Goal: Communication & Community: Participate in discussion

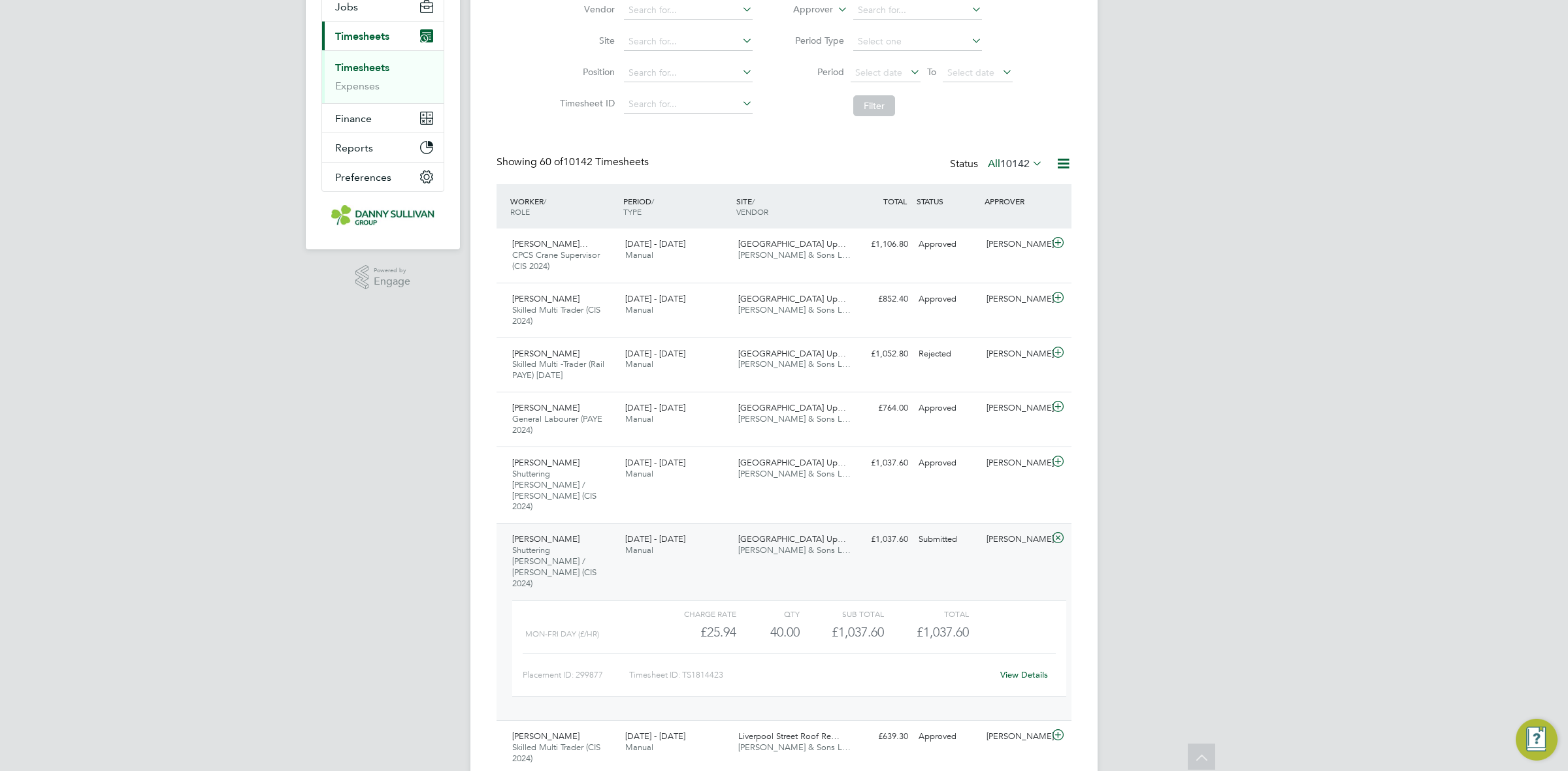
click at [796, 533] on span "[GEOGRAPHIC_DATA] Up…" at bounding box center [792, 538] width 107 height 11
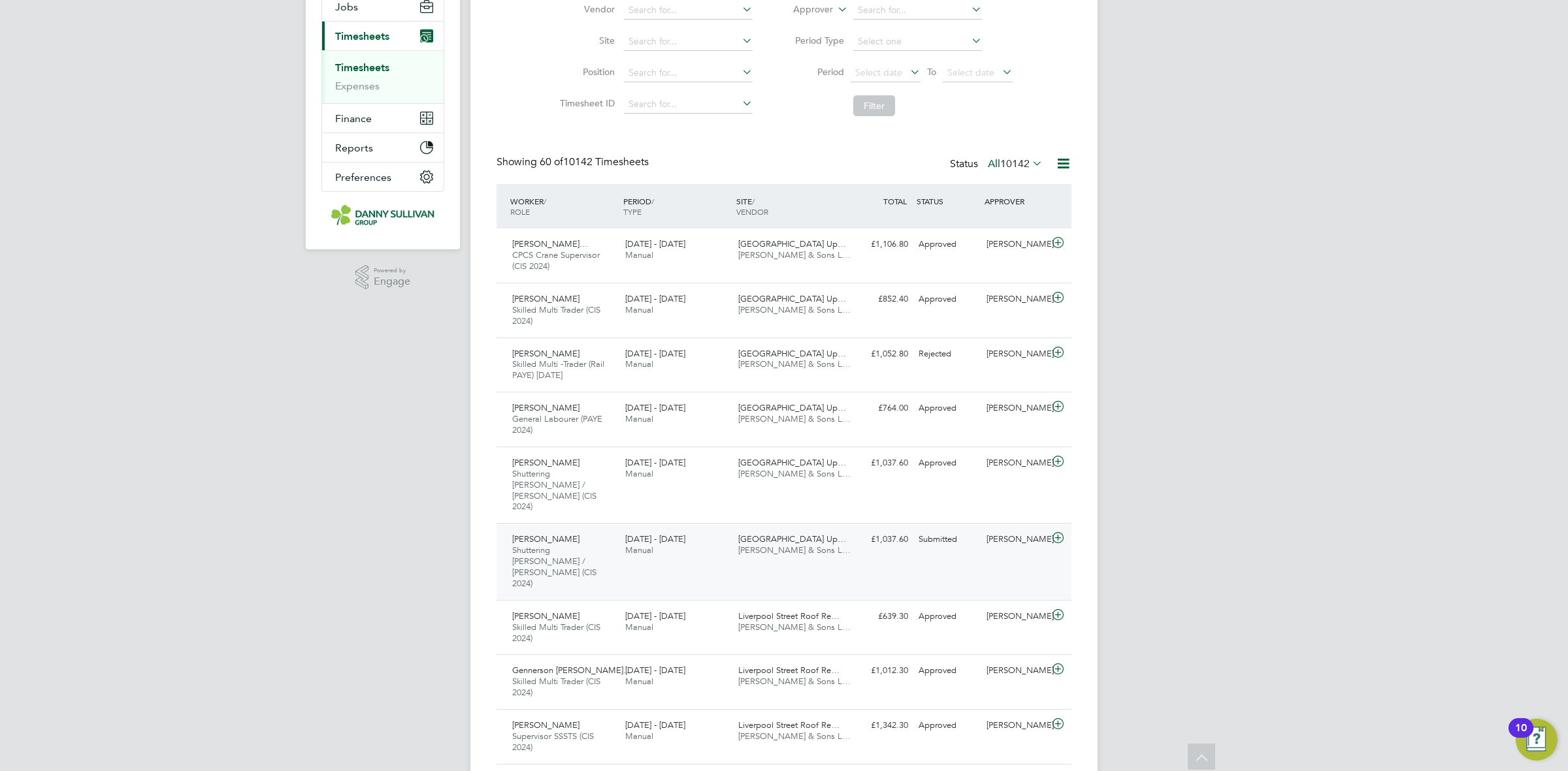
click at [796, 533] on span "[GEOGRAPHIC_DATA] Up…" at bounding box center [792, 538] width 107 height 11
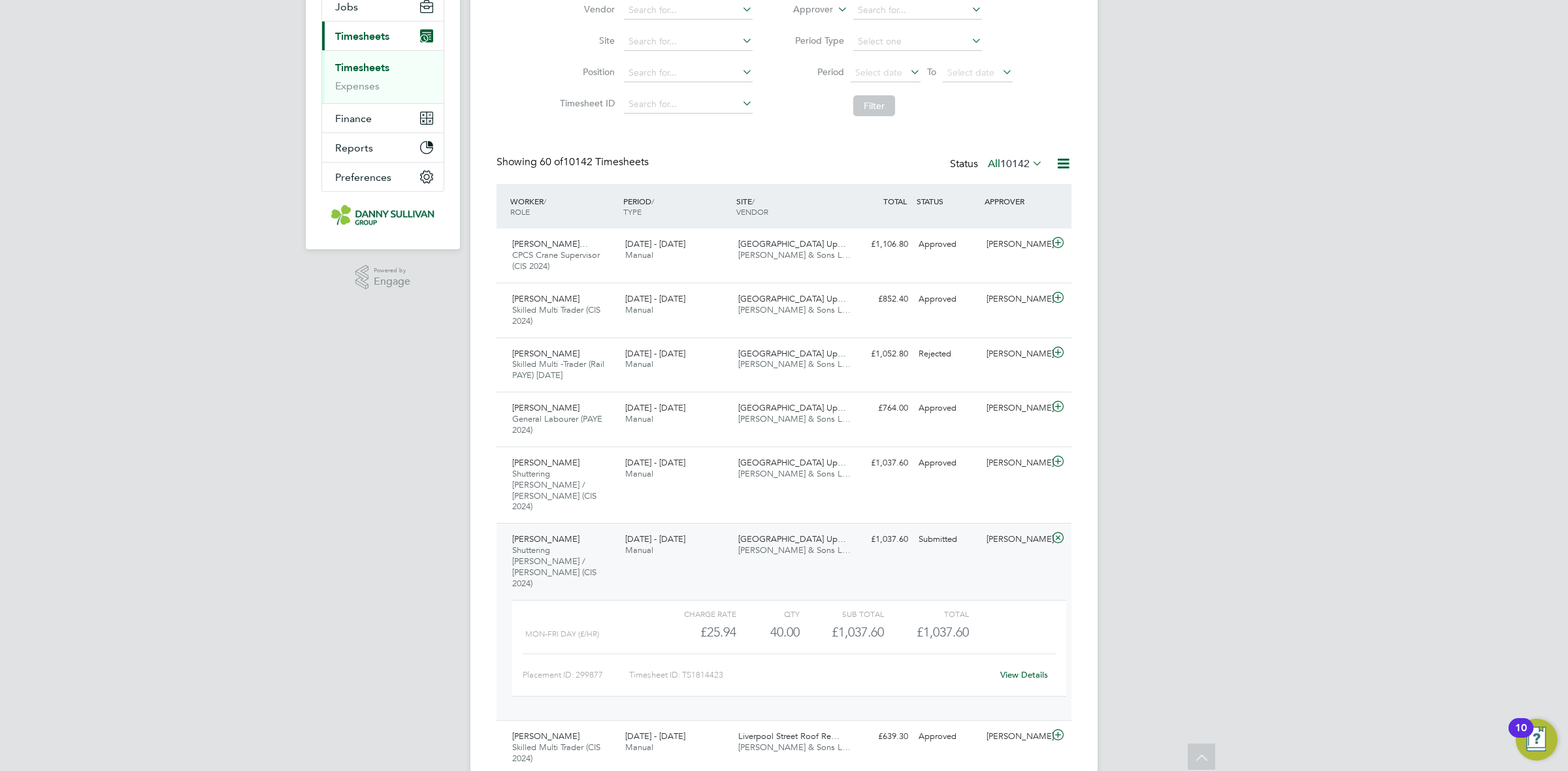
click at [1011, 670] on link "View Details" at bounding box center [1024, 675] width 48 height 11
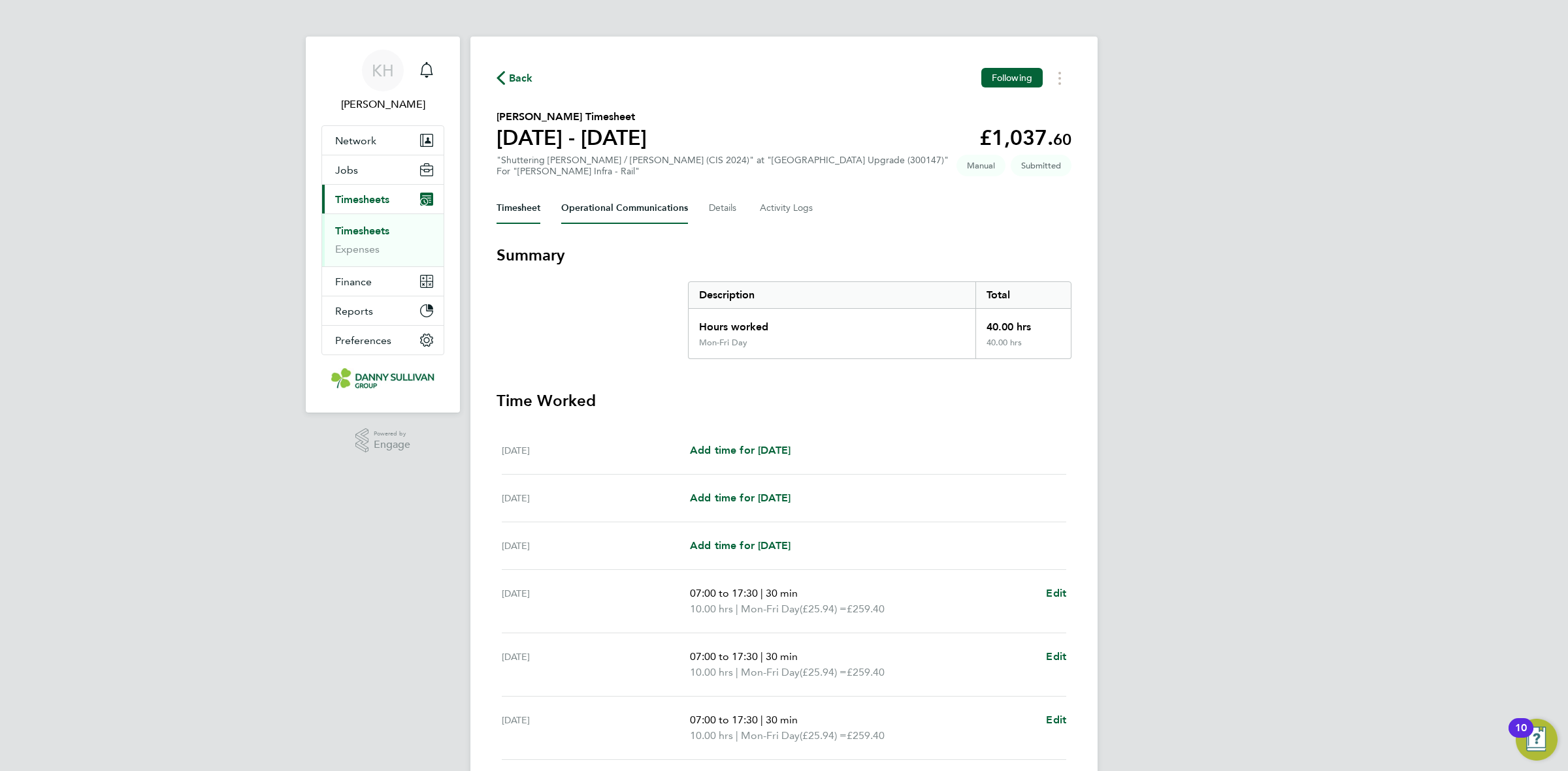
click at [614, 211] on Communications-tab "Operational Communications" at bounding box center [624, 208] width 127 height 32
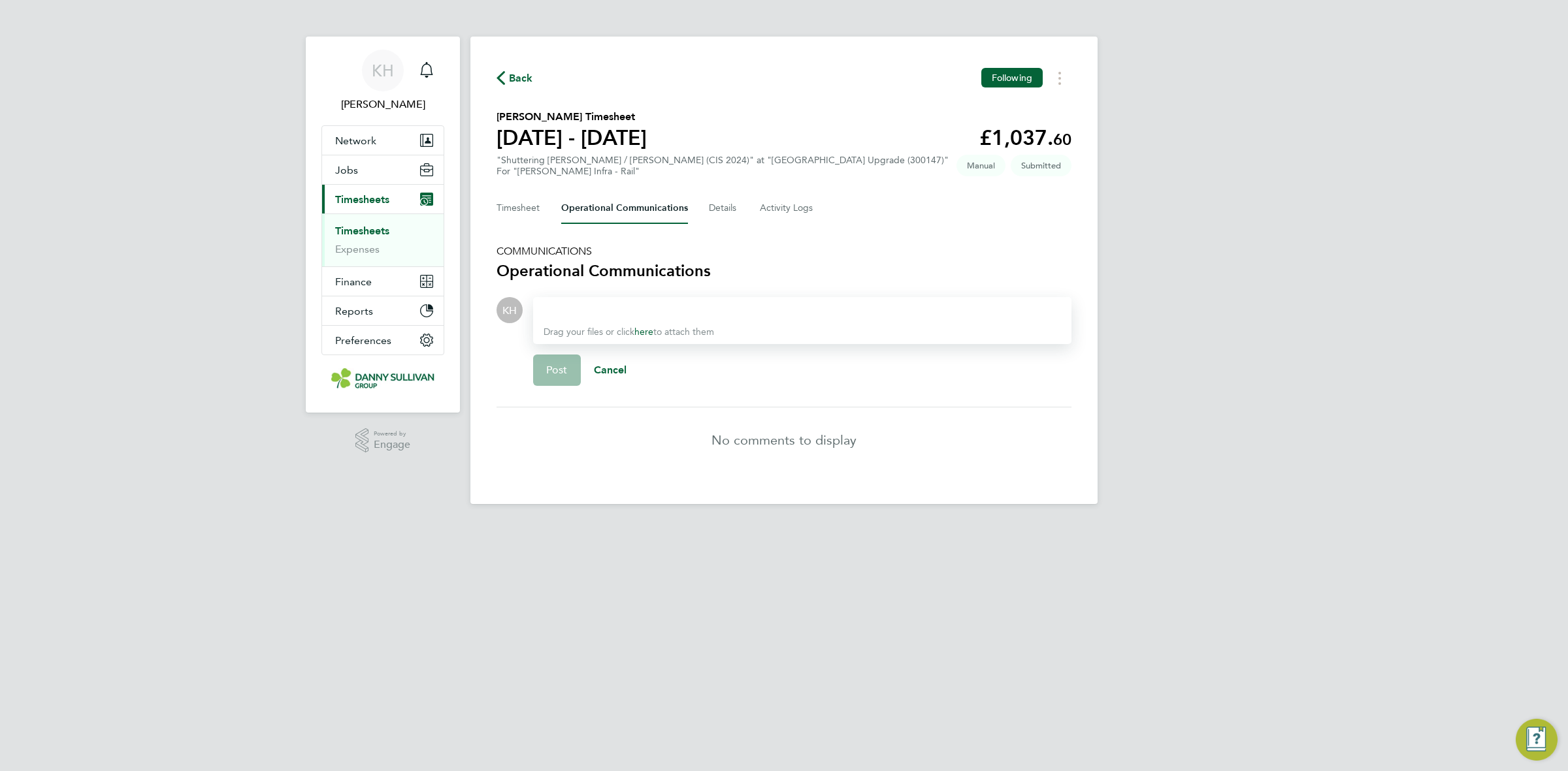
click at [670, 307] on div at bounding box center [802, 310] width 517 height 15
click at [562, 379] on button "Post" at bounding box center [556, 370] width 48 height 32
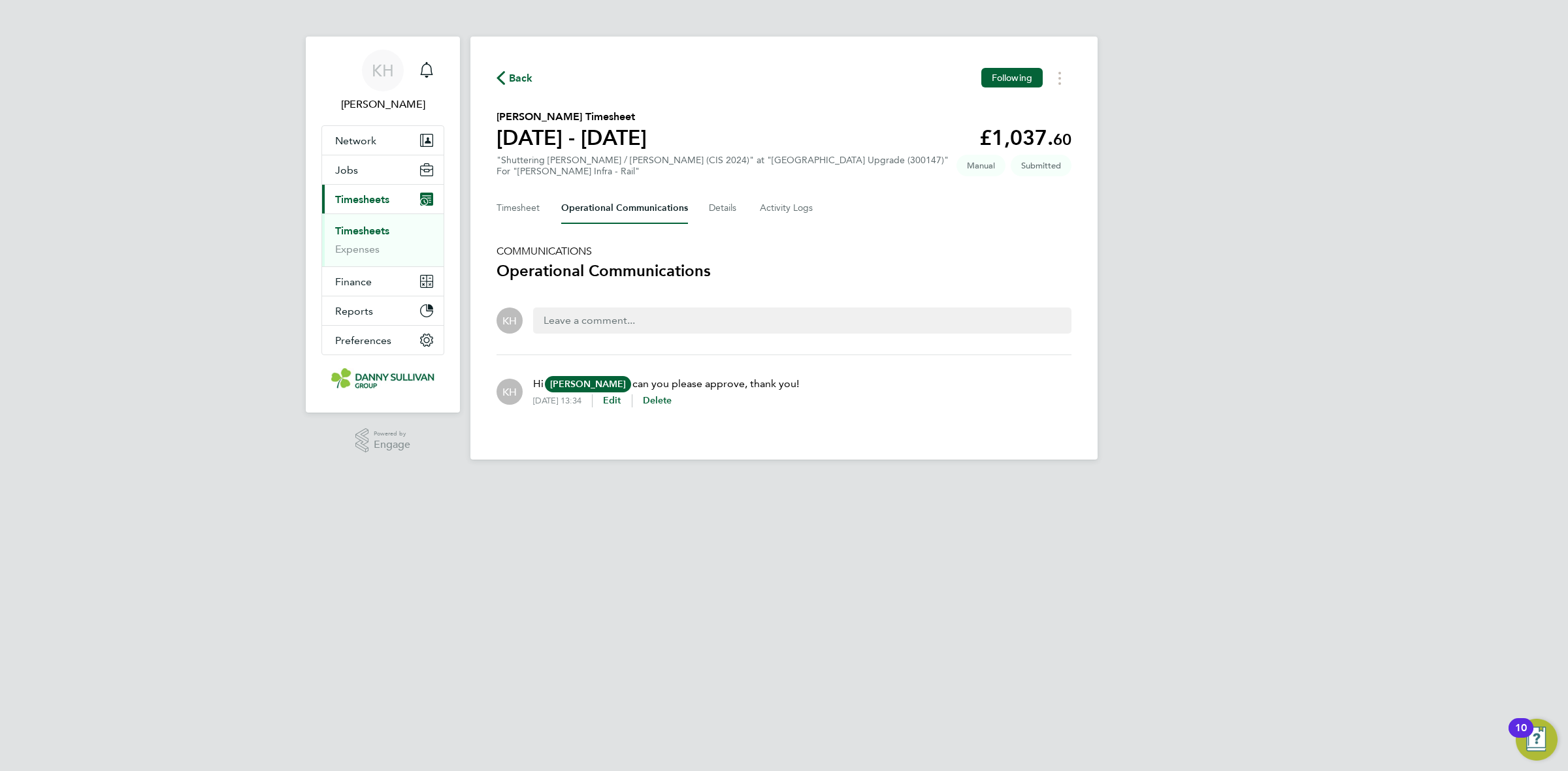
click at [354, 236] on link "Timesheets" at bounding box center [362, 231] width 55 height 13
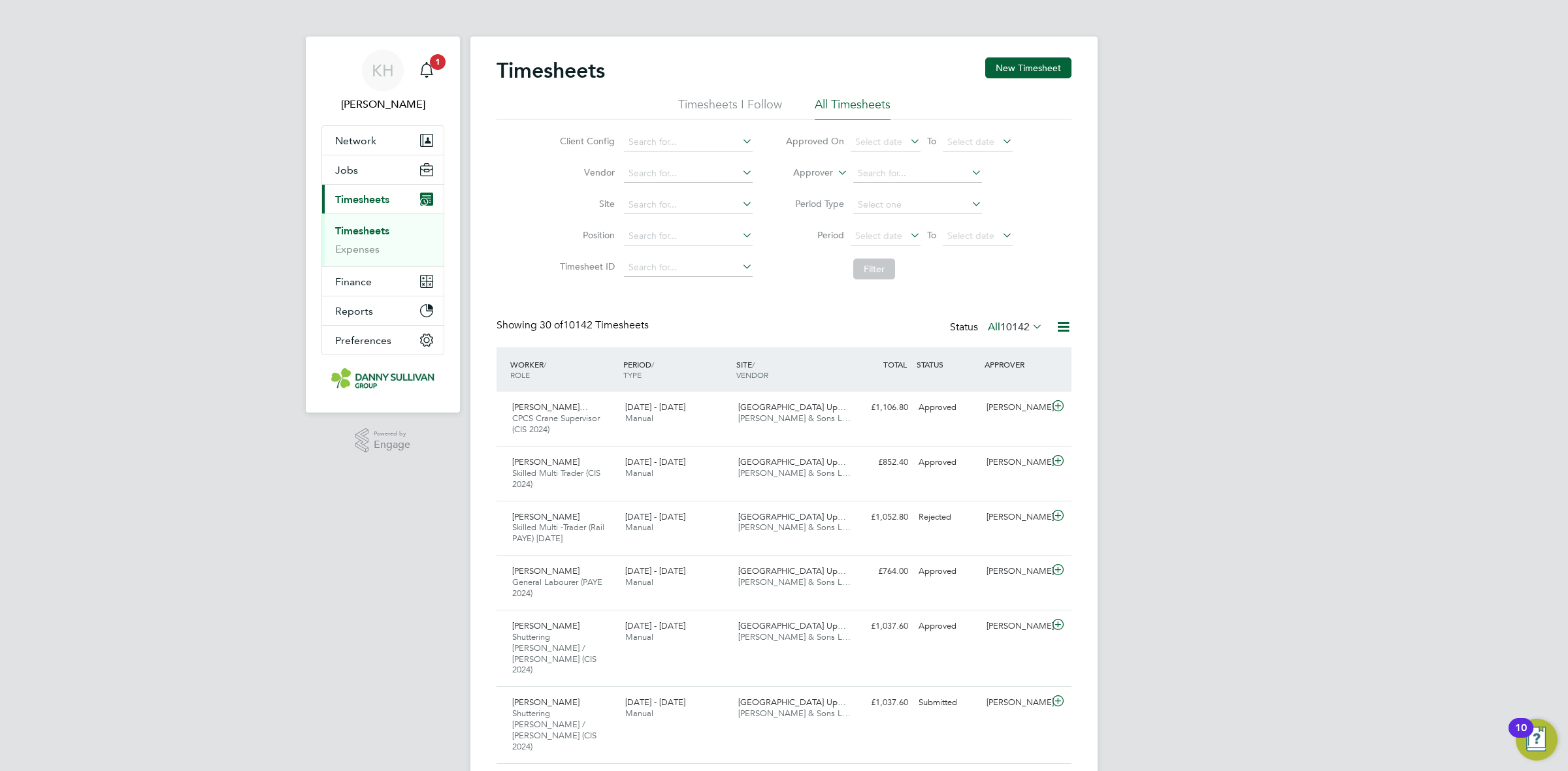
drag, startPoint x: 438, startPoint y: 75, endPoint x: 445, endPoint y: 80, distance: 8.6
click at [438, 75] on div "Main navigation" at bounding box center [426, 70] width 26 height 26
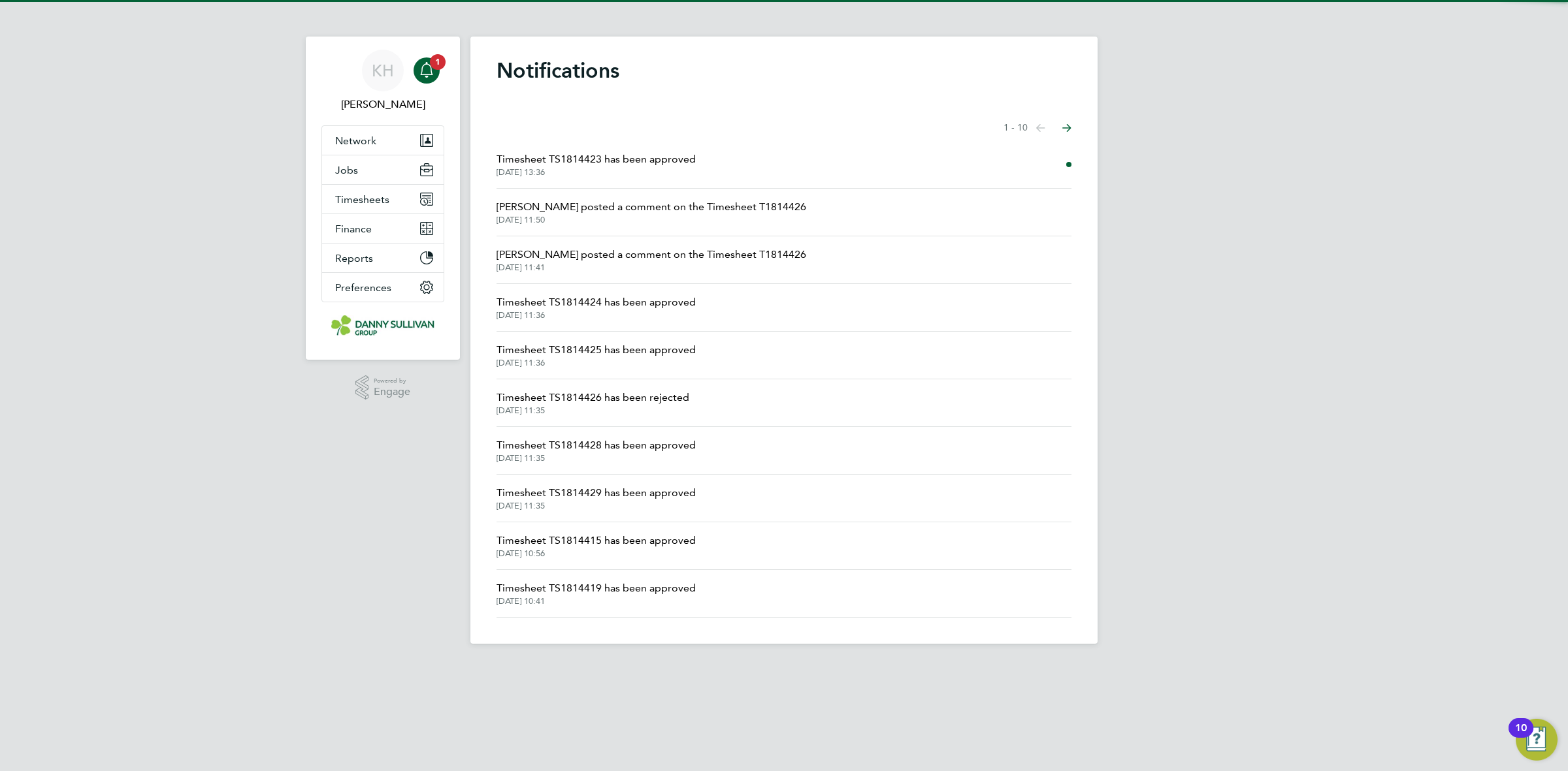
click at [752, 164] on li "Timesheet TS1814423 has been approved 03 Sep 2025, 13:36" at bounding box center [784, 165] width 575 height 48
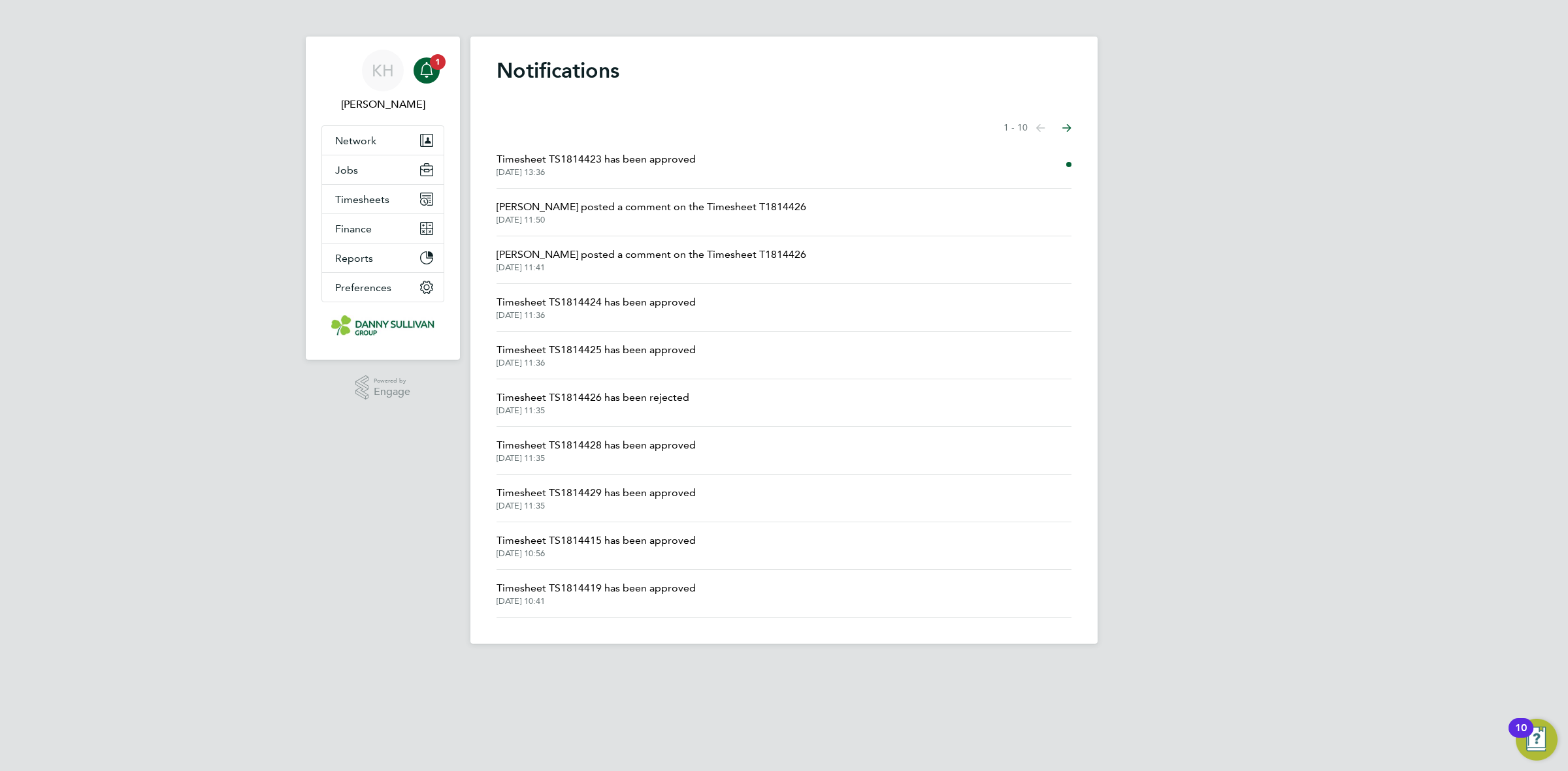
click at [648, 142] on li "Timesheet TS1814423 has been approved 03 Sep 2025, 13:36" at bounding box center [784, 165] width 575 height 48
click at [637, 173] on span "03 Sep 2025, 13:36" at bounding box center [597, 172] width 199 height 10
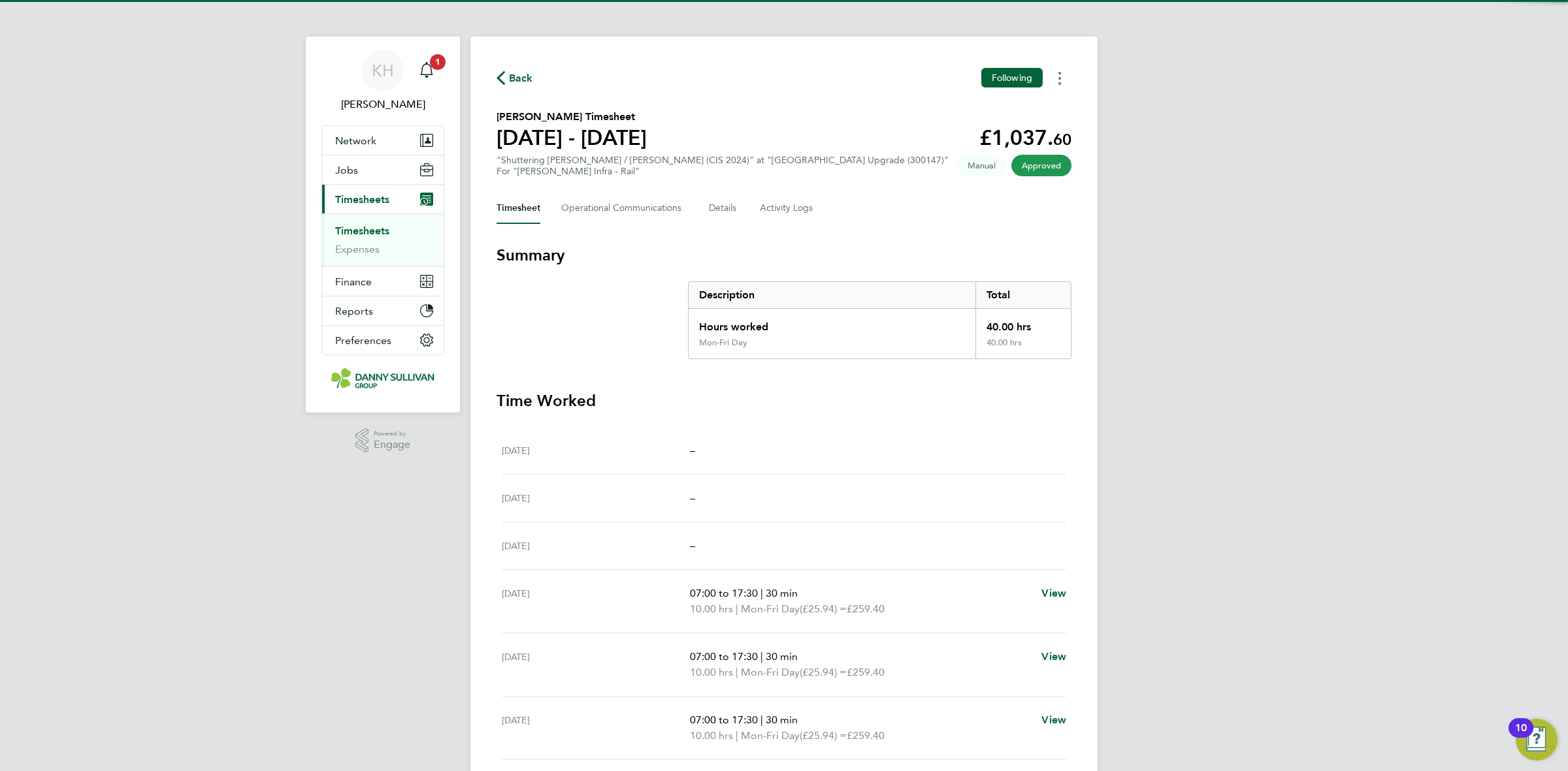
click at [1064, 86] on button "Timesheets Menu" at bounding box center [1060, 78] width 24 height 20
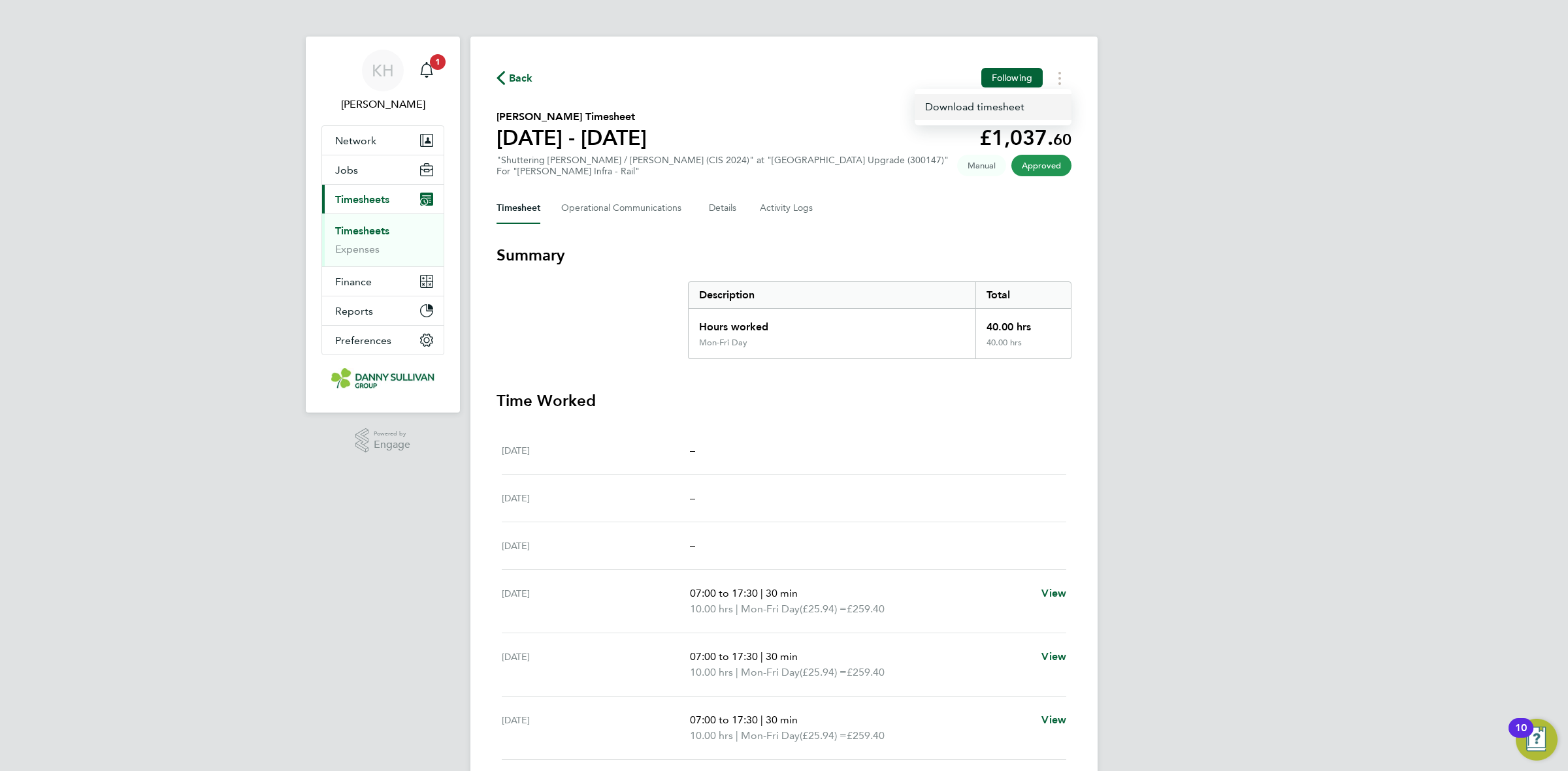
click at [1028, 111] on link "Download timesheet" at bounding box center [993, 106] width 157 height 26
